Goal: Navigation & Orientation: Find specific page/section

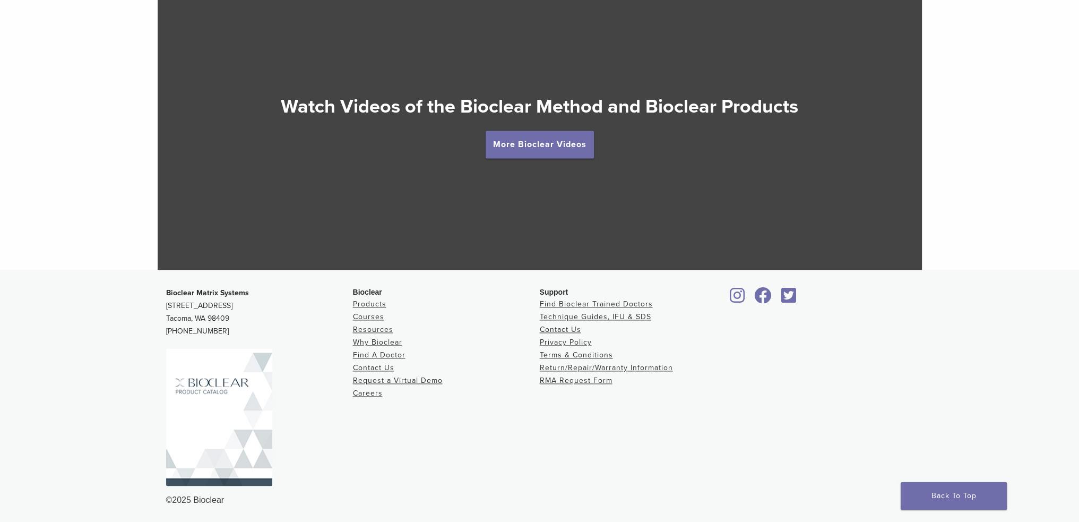
scroll to position [2012, 0]
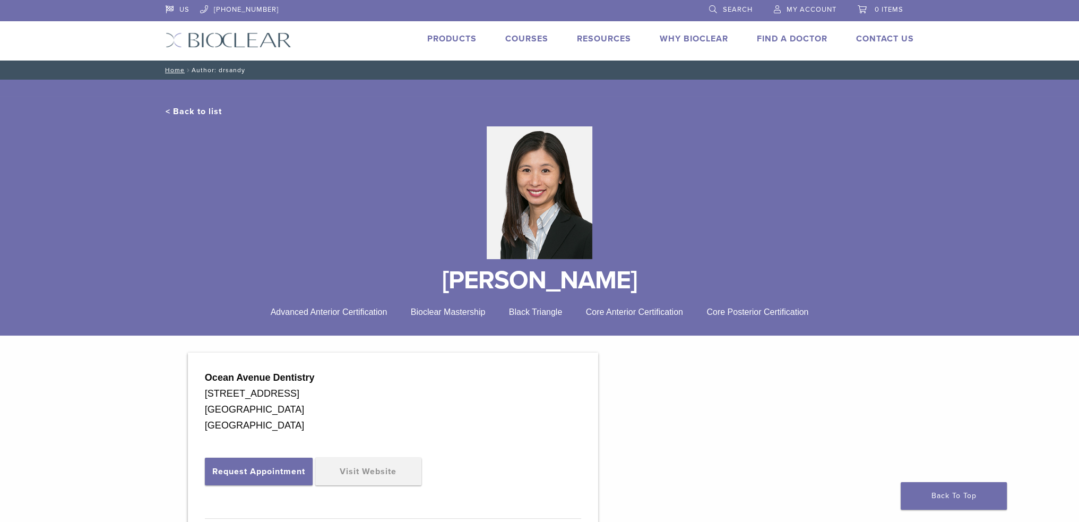
click at [115, 257] on div "< Back to list [PERSON_NAME] Advanced Anterior Certification Bioclear Mastershi…" at bounding box center [539, 216] width 1079 height 239
click at [776, 37] on link "Find A Doctor" at bounding box center [792, 38] width 71 height 11
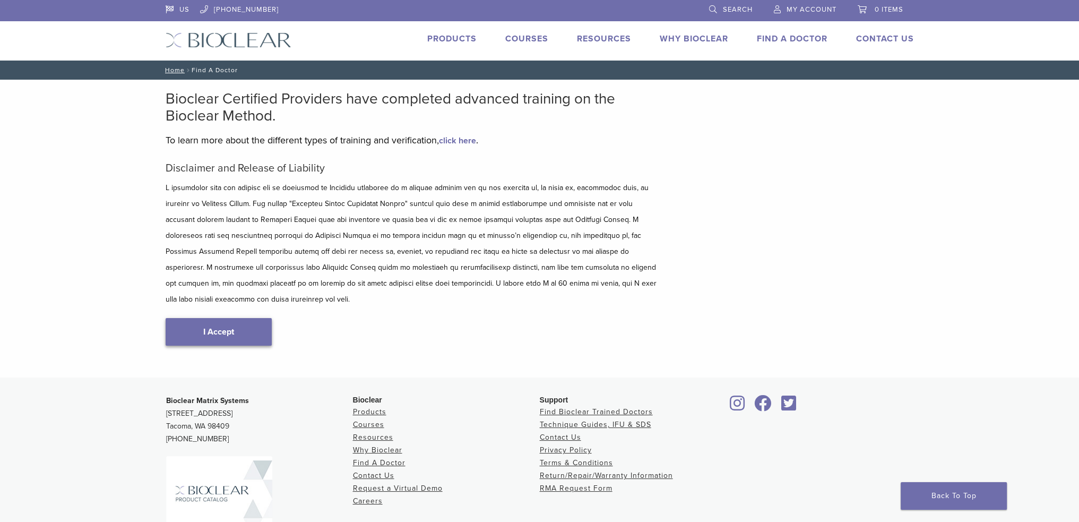
click at [224, 318] on link "I Accept" at bounding box center [219, 332] width 106 height 28
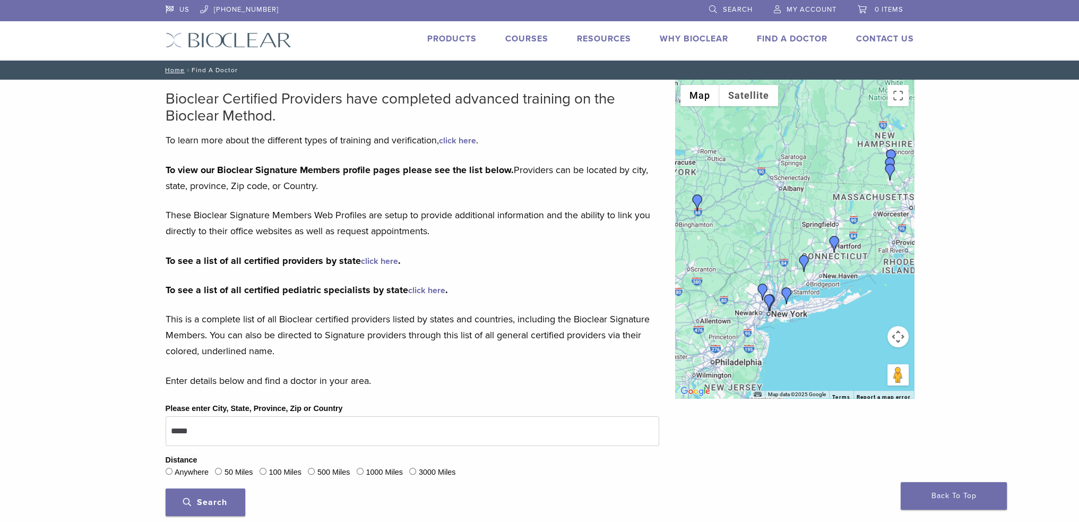
scroll to position [159, 0]
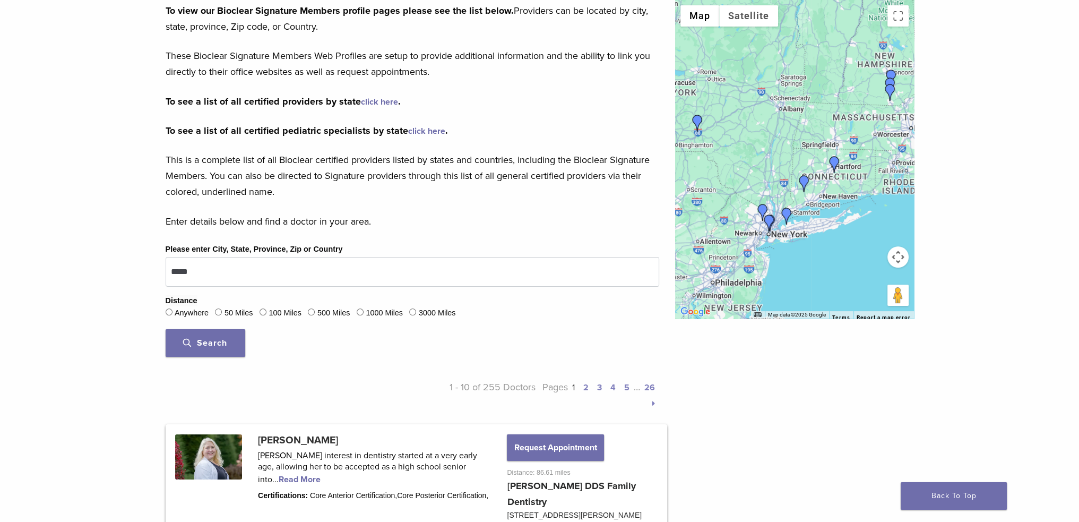
click at [219, 338] on span "Search" at bounding box center [205, 343] width 44 height 11
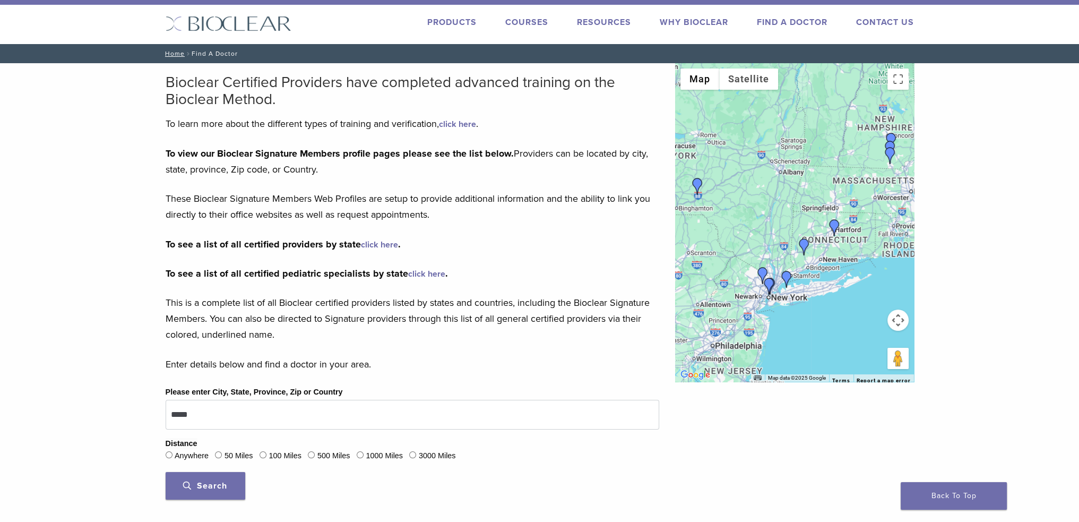
scroll to position [0, 0]
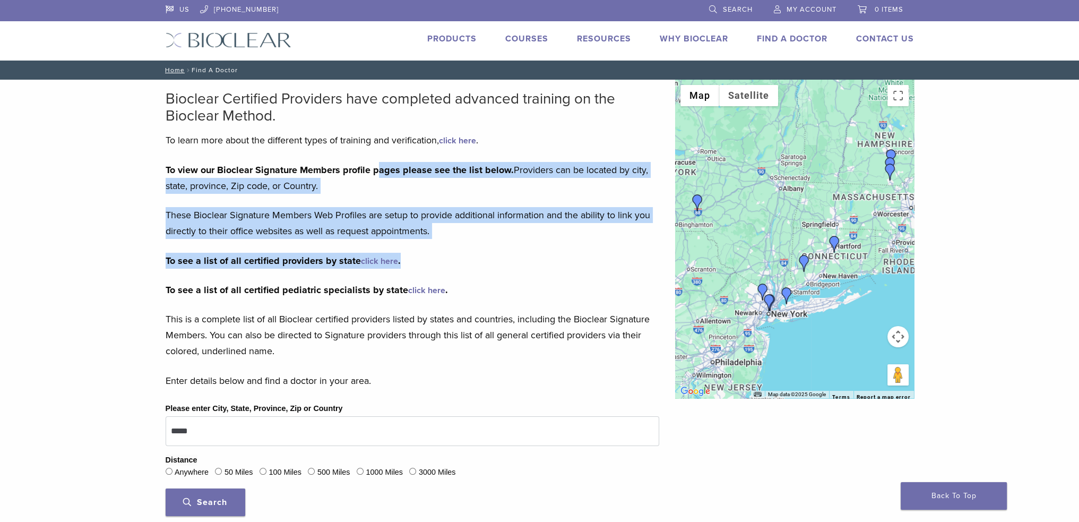
drag, startPoint x: 380, startPoint y: 176, endPoint x: 435, endPoint y: 261, distance: 101.8
click at [435, 261] on div "To view our Bioclear Signature Members profile pages please see the list below.…" at bounding box center [413, 261] width 494 height 198
click at [435, 261] on p "To see a list of all certified providers by state click here ." at bounding box center [413, 261] width 494 height 16
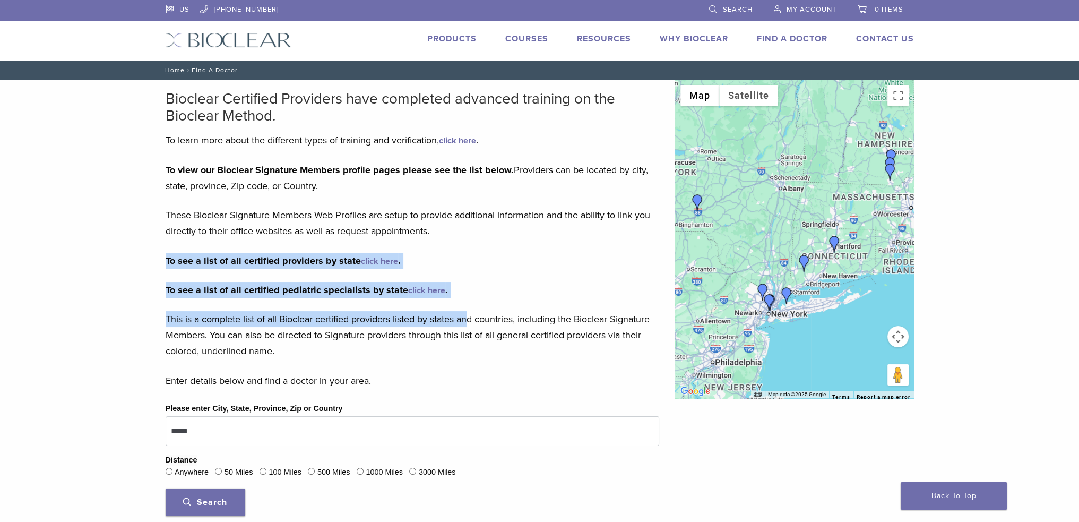
drag, startPoint x: 470, startPoint y: 313, endPoint x: 446, endPoint y: 229, distance: 87.2
click at [446, 229] on div "To view our Bioclear Signature Members profile pages please see the list below.…" at bounding box center [413, 261] width 494 height 198
click at [446, 229] on p "These Bioclear Signature Members Web Profiles are setup to provide additional i…" at bounding box center [413, 223] width 494 height 32
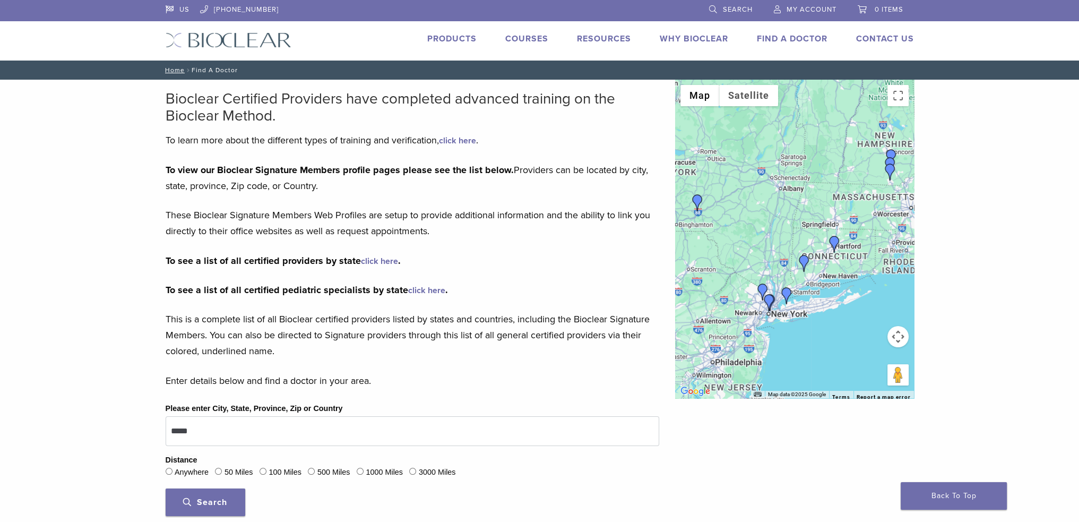
drag, startPoint x: 428, startPoint y: 214, endPoint x: 421, endPoint y: 216, distance: 7.2
click at [424, 216] on p "These Bioclear Signature Members Web Profiles are setup to provide additional i…" at bounding box center [413, 223] width 494 height 32
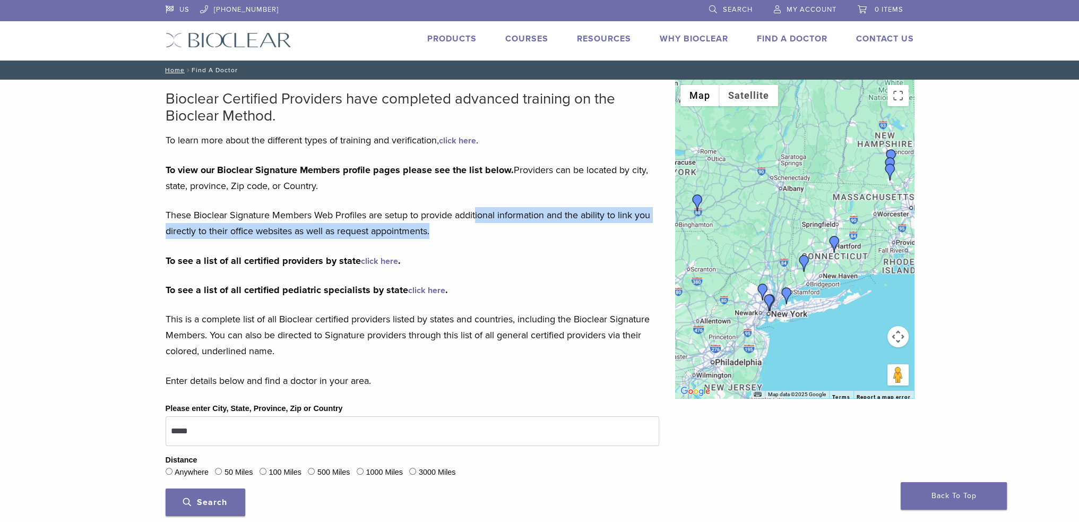
drag, startPoint x: 400, startPoint y: 226, endPoint x: 624, endPoint y: 191, distance: 227.4
drag, startPoint x: 414, startPoint y: 238, endPoint x: 407, endPoint y: 244, distance: 9.0
click at [414, 238] on p "These Bioclear Signature Members Web Profiles are setup to provide additional i…" at bounding box center [413, 223] width 494 height 32
click at [389, 257] on link "click here" at bounding box center [379, 261] width 37 height 11
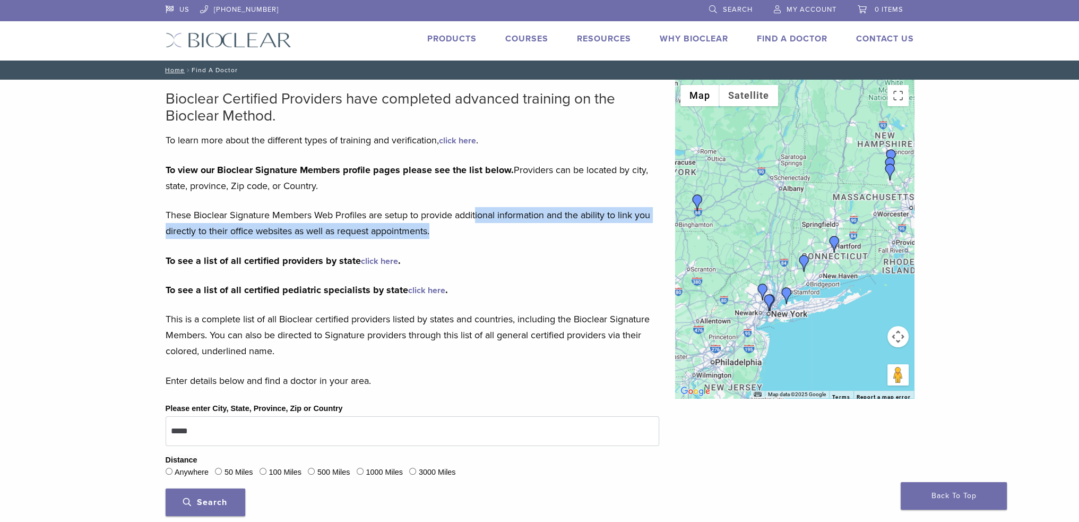
click at [437, 44] on link "Products" at bounding box center [451, 38] width 49 height 11
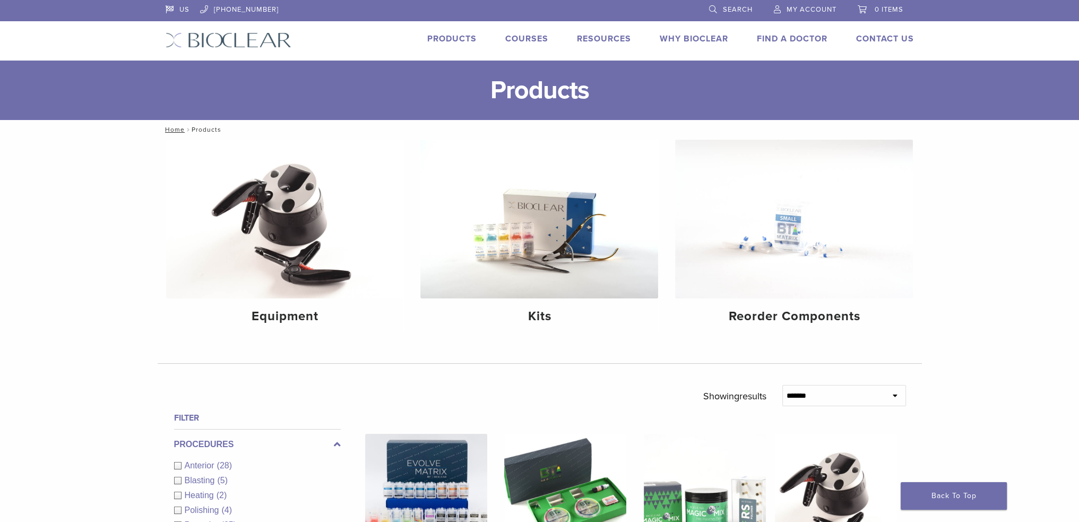
click at [692, 38] on link "Why Bioclear" at bounding box center [694, 38] width 68 height 11
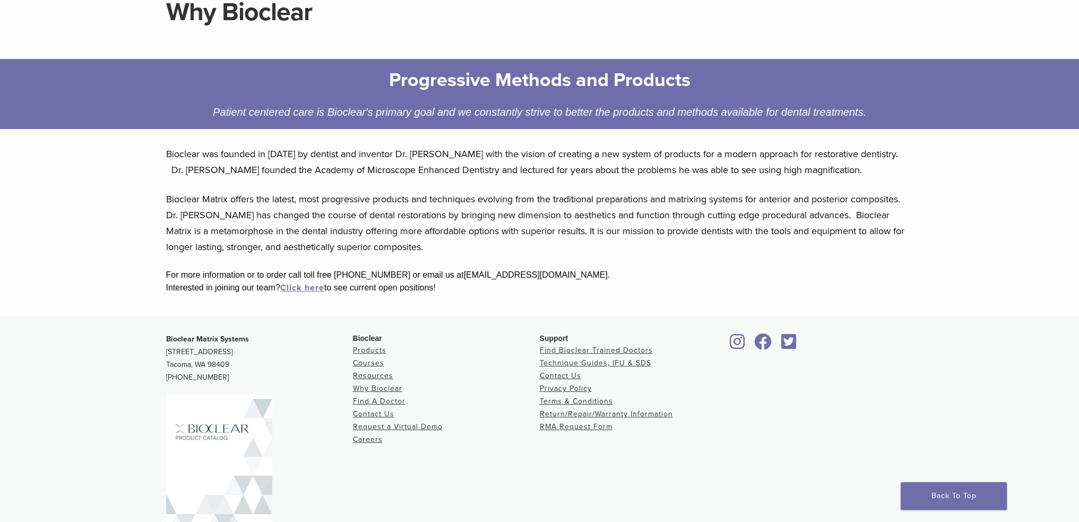
scroll to position [106, 0]
